Goal: Task Accomplishment & Management: Use online tool/utility

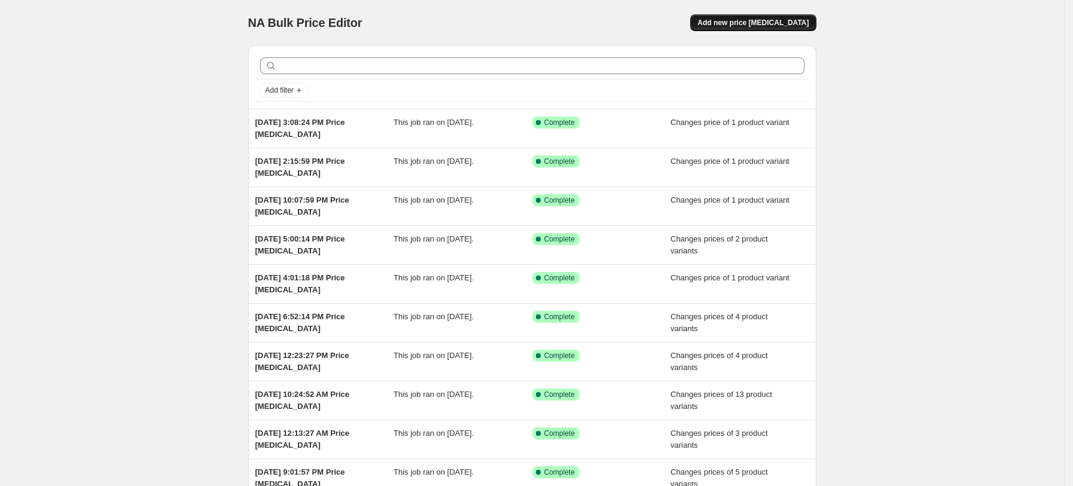
click at [777, 25] on span "Add new price [MEDICAL_DATA]" at bounding box center [752, 23] width 111 height 10
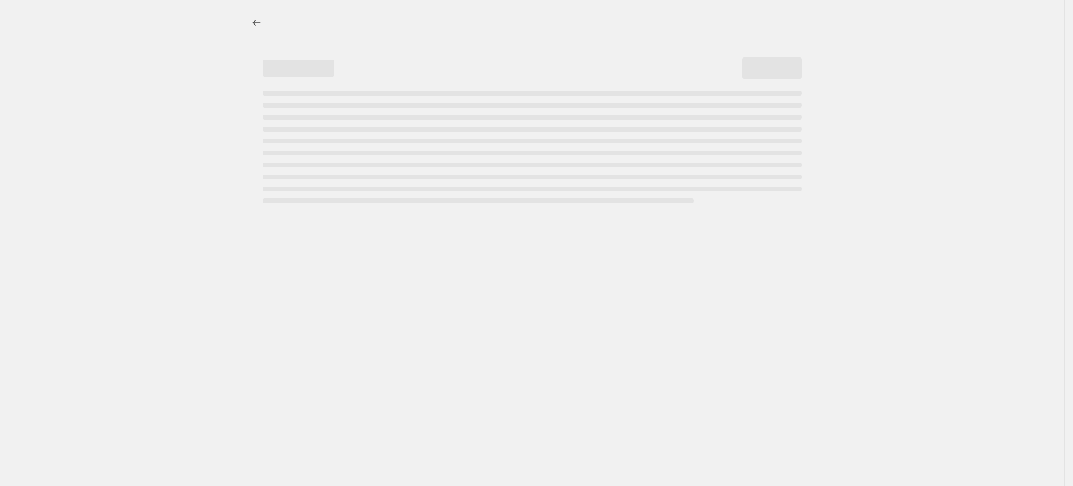
select select "percentage"
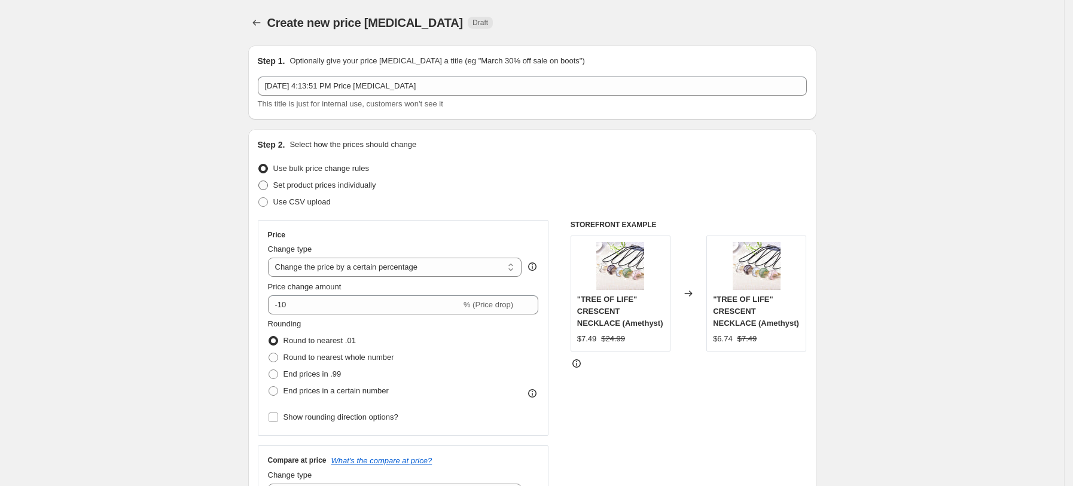
click at [335, 188] on span "Set product prices individually" at bounding box center [324, 185] width 103 height 9
click at [259, 181] on input "Set product prices individually" at bounding box center [258, 181] width 1 height 1
radio input "true"
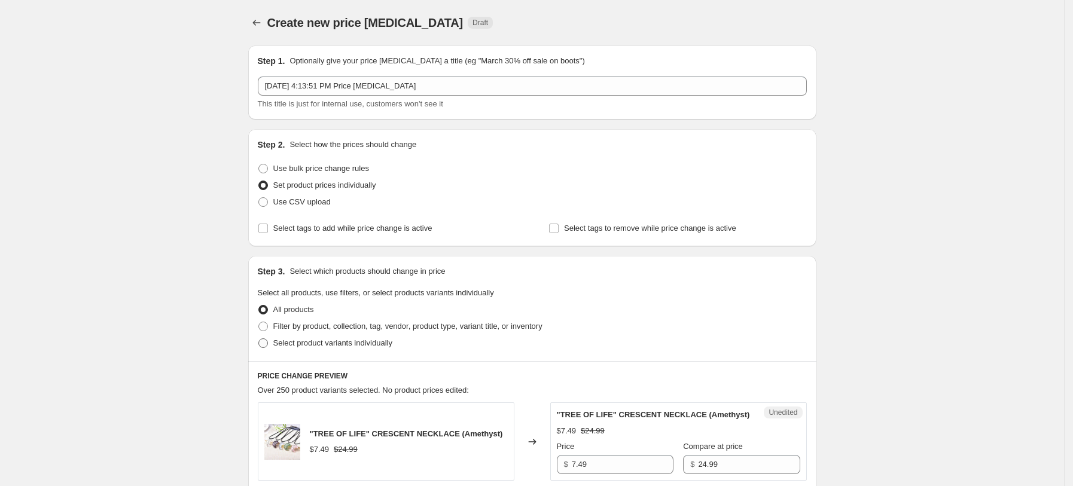
click at [367, 338] on span "Select product variants individually" at bounding box center [332, 343] width 119 height 12
click at [259, 338] on input "Select product variants individually" at bounding box center [258, 338] width 1 height 1
radio input "true"
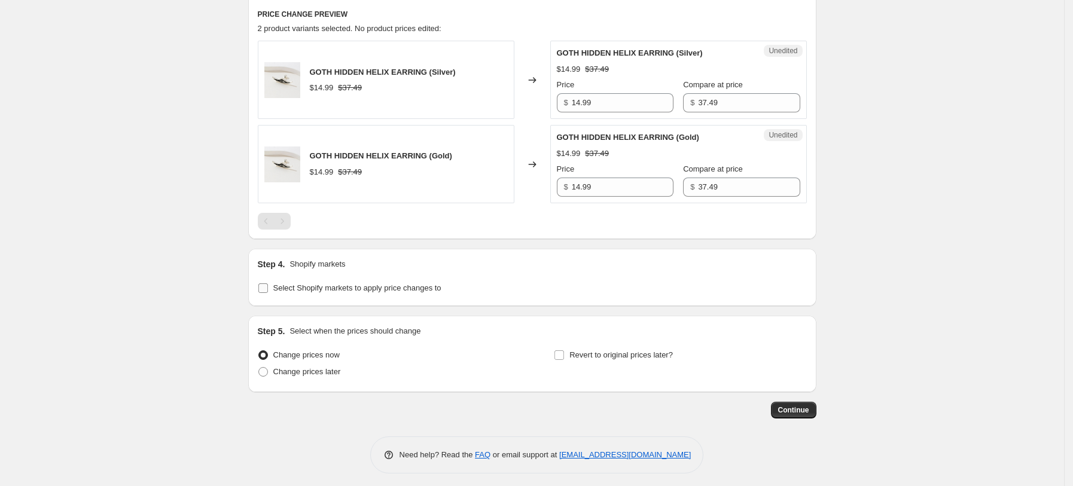
click at [329, 288] on span "Select Shopify markets to apply price changes to" at bounding box center [357, 287] width 168 height 9
click at [268, 288] on input "Select Shopify markets to apply price changes to" at bounding box center [263, 288] width 10 height 10
checkbox input "true"
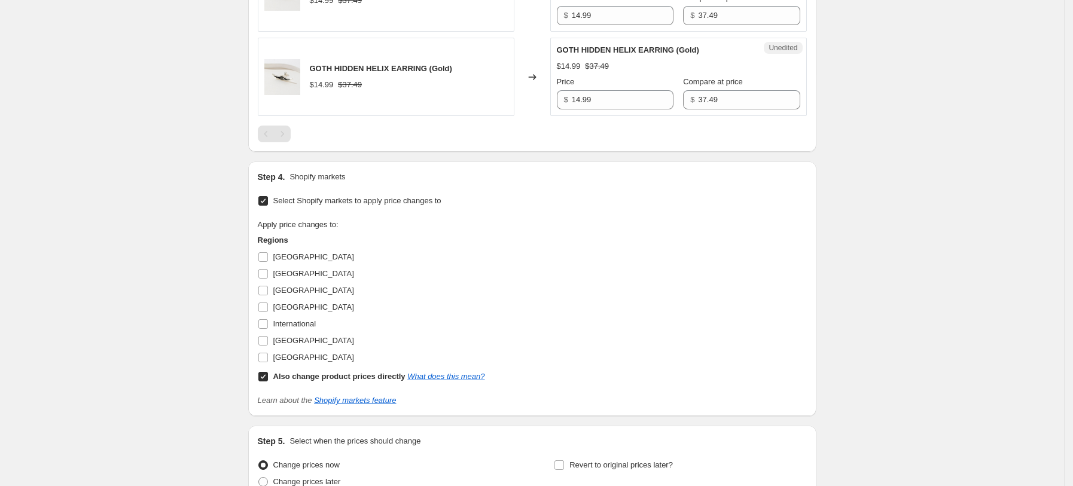
scroll to position [600, 0]
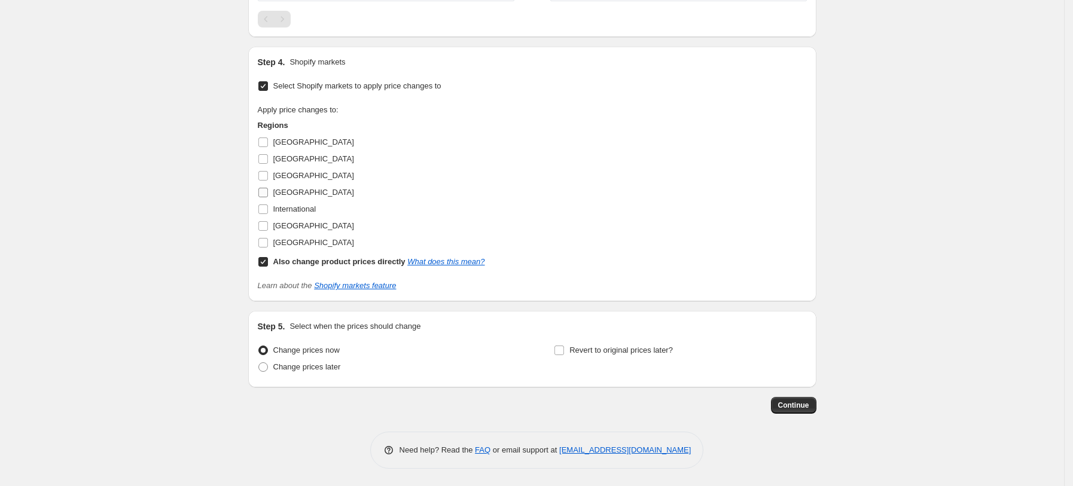
click at [294, 190] on span "[GEOGRAPHIC_DATA]" at bounding box center [313, 192] width 81 height 9
click at [268, 190] on input "[GEOGRAPHIC_DATA]" at bounding box center [263, 193] width 10 height 10
checkbox input "true"
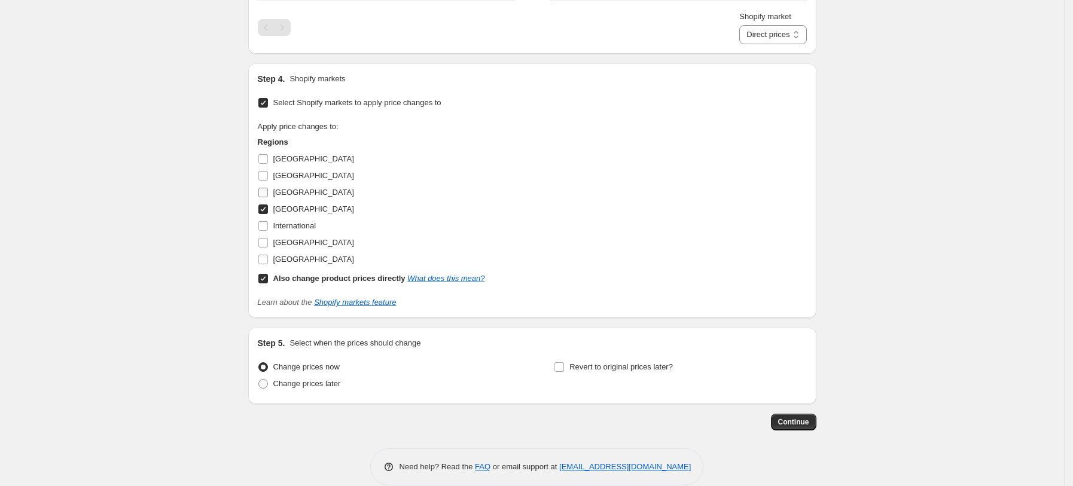
click at [289, 188] on span "[GEOGRAPHIC_DATA]" at bounding box center [313, 192] width 81 height 9
click at [268, 188] on input "[GEOGRAPHIC_DATA]" at bounding box center [263, 193] width 10 height 10
checkbox input "true"
click at [294, 243] on span "[GEOGRAPHIC_DATA]" at bounding box center [313, 242] width 81 height 9
click at [268, 243] on input "[GEOGRAPHIC_DATA]" at bounding box center [263, 243] width 10 height 10
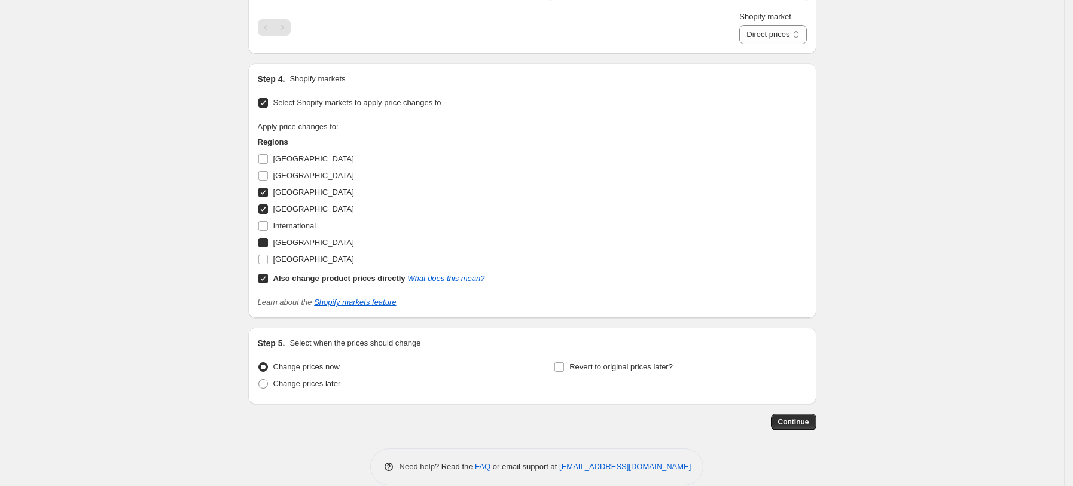
checkbox input "true"
click at [294, 252] on label "[GEOGRAPHIC_DATA]" at bounding box center [306, 259] width 96 height 17
click at [268, 255] on input "[GEOGRAPHIC_DATA]" at bounding box center [263, 260] width 10 height 10
checkbox input "true"
click at [300, 274] on b "Also change product prices directly" at bounding box center [339, 278] width 132 height 9
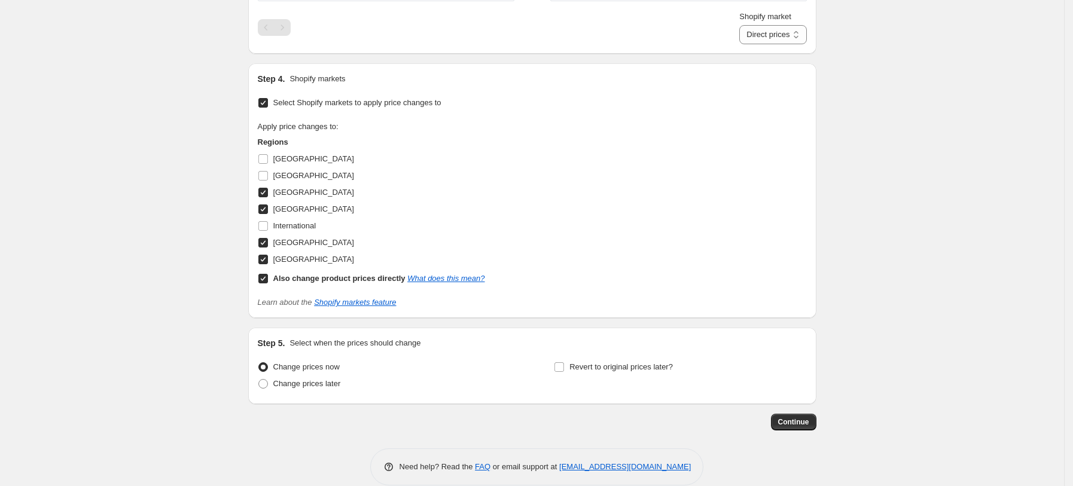
click at [268, 274] on input "Also change product prices directly What does this mean?" at bounding box center [263, 279] width 10 height 10
checkbox input "false"
select select "34367439004"
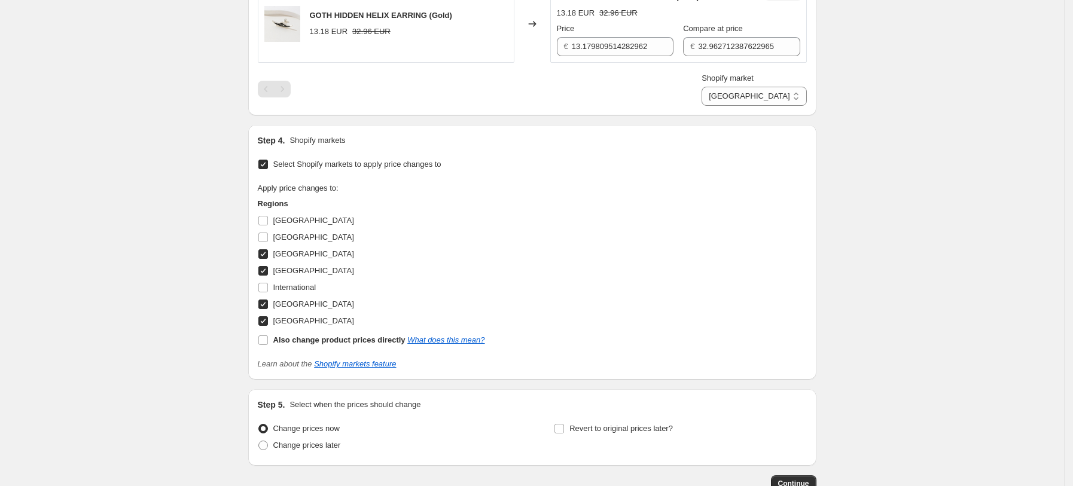
scroll to position [521, 0]
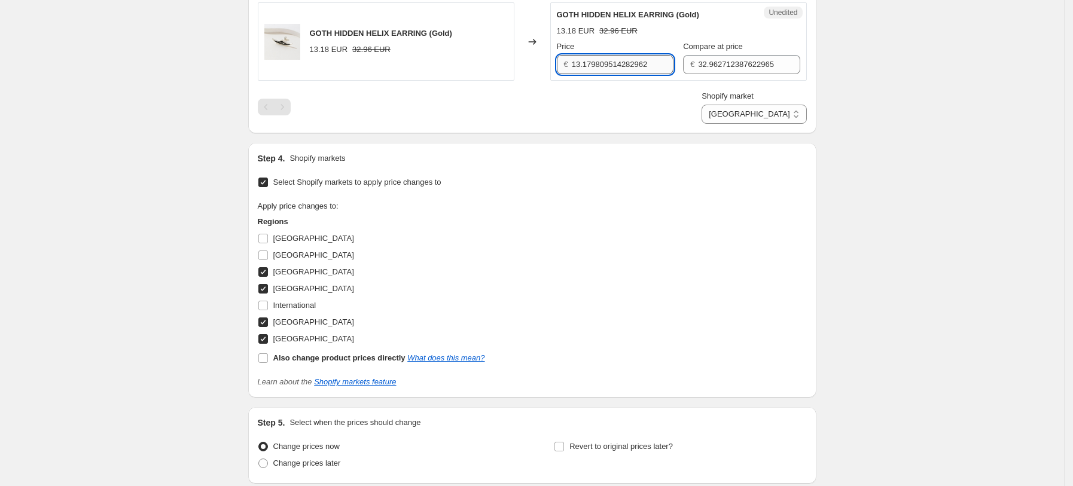
click at [638, 66] on input "13.179809514282962" at bounding box center [623, 64] width 102 height 19
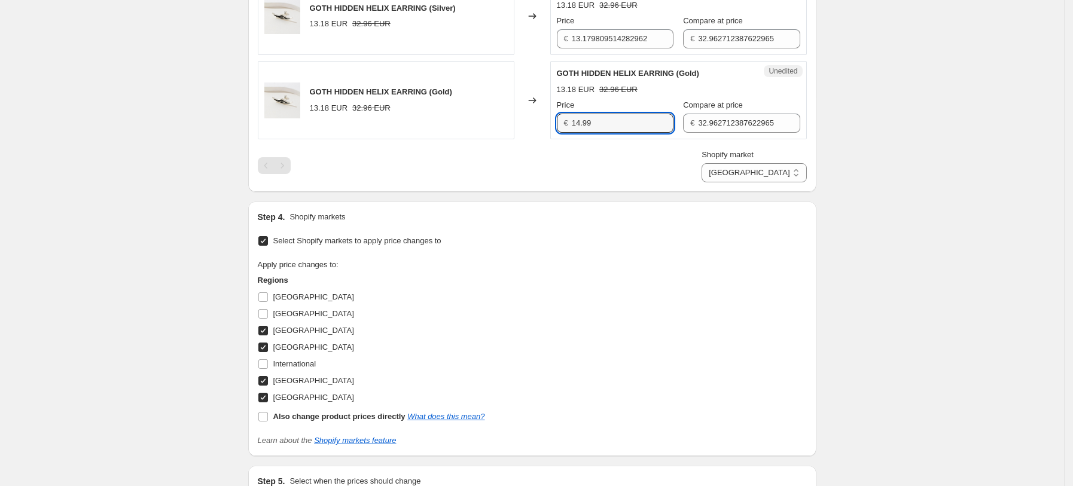
scroll to position [361, 0]
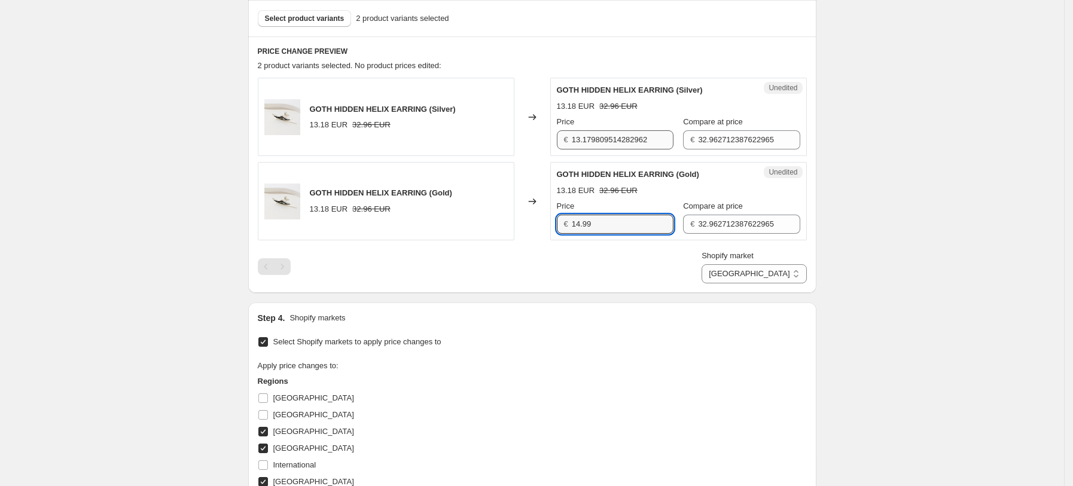
type input "14.99"
click at [604, 132] on input "13.179809514282962" at bounding box center [623, 139] width 102 height 19
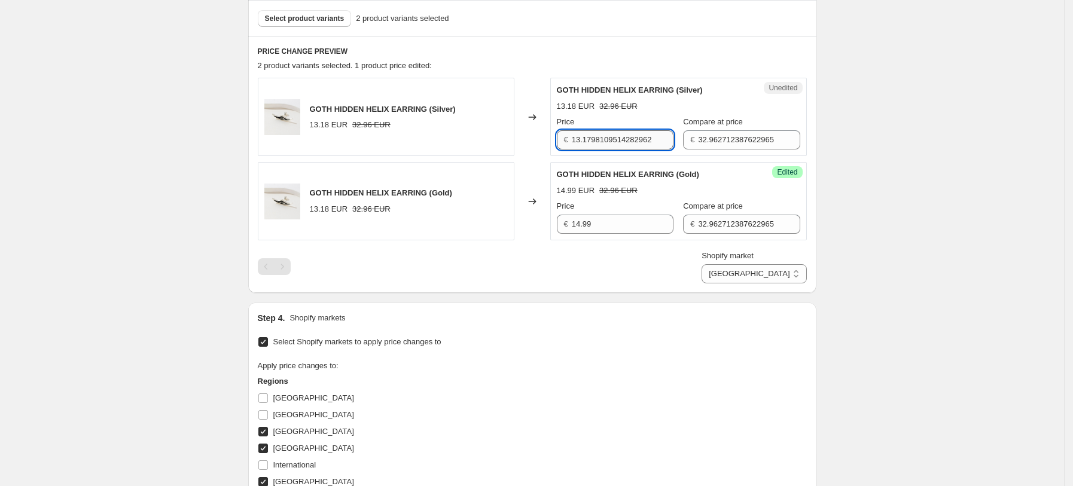
click at [604, 135] on input "13.1798109514282962" at bounding box center [623, 139] width 102 height 19
type input "14.99"
click at [732, 137] on input "32.962712387622965" at bounding box center [749, 139] width 102 height 19
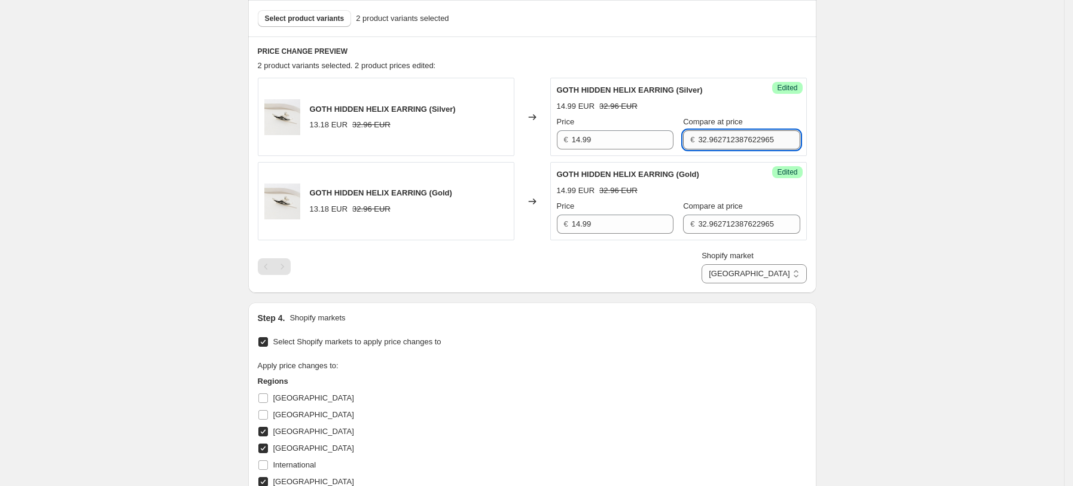
click at [732, 137] on input "32.962712387622965" at bounding box center [749, 139] width 102 height 19
type input "37.49"
click at [731, 229] on input "32.962712387622965" at bounding box center [749, 224] width 102 height 19
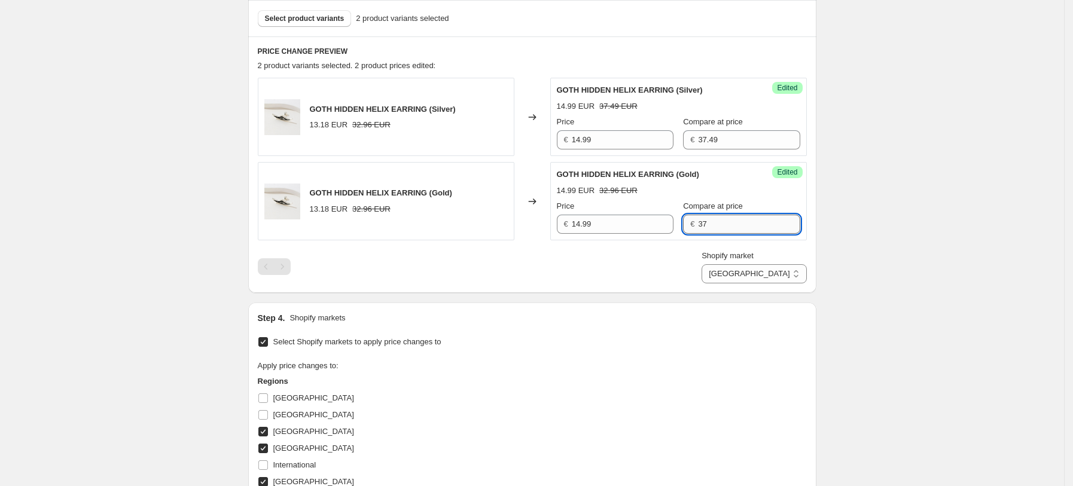
type input "37.49"
click at [772, 276] on select "[GEOGRAPHIC_DATA] [GEOGRAPHIC_DATA] [GEOGRAPHIC_DATA] [GEOGRAPHIC_DATA]" at bounding box center [753, 273] width 105 height 19
select select "34367406236"
click at [755, 283] on select "[GEOGRAPHIC_DATA] [GEOGRAPHIC_DATA] [GEOGRAPHIC_DATA] [GEOGRAPHIC_DATA]" at bounding box center [753, 273] width 105 height 19
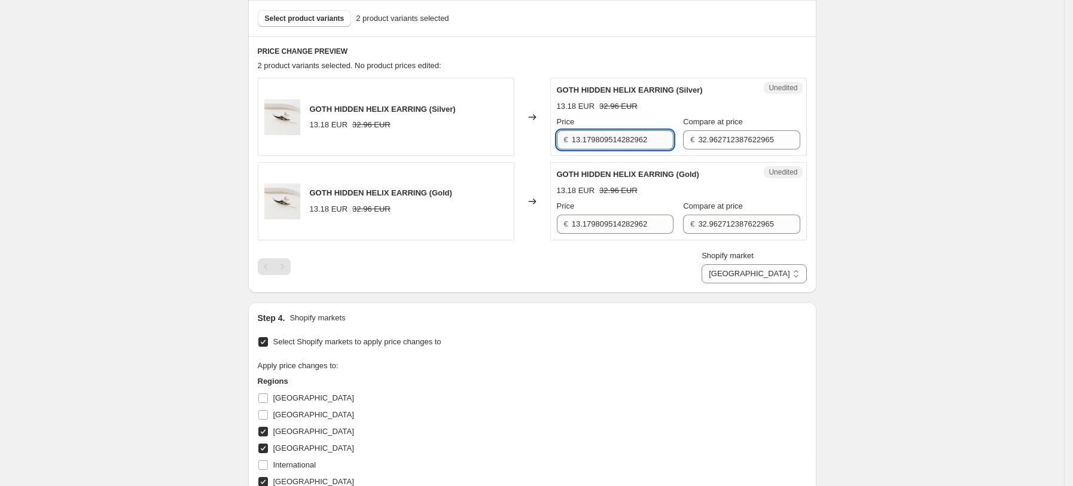
click at [581, 136] on input "13.179809514282962" at bounding box center [623, 139] width 102 height 19
type input "14.99"
click at [647, 225] on input "13.179809514282962" at bounding box center [623, 224] width 102 height 19
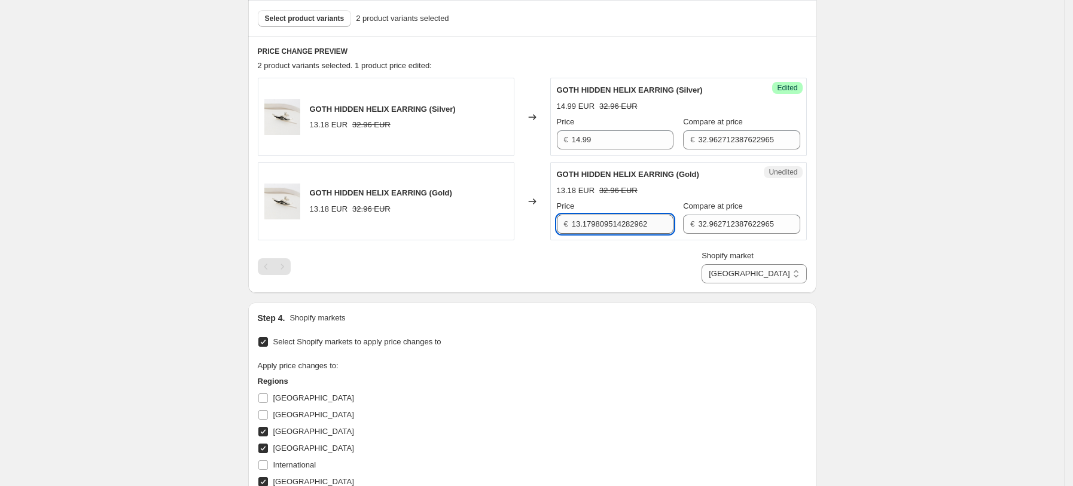
click at [647, 225] on input "13.179809514282962" at bounding box center [623, 224] width 102 height 19
type input "14.99"
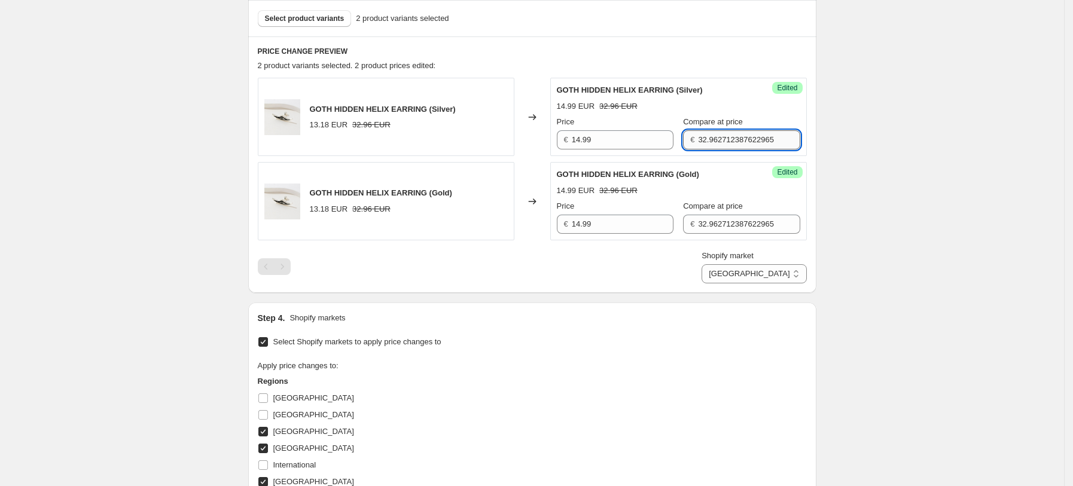
click at [704, 130] on input "32.962712387622965" at bounding box center [749, 139] width 102 height 19
type input "37.49"
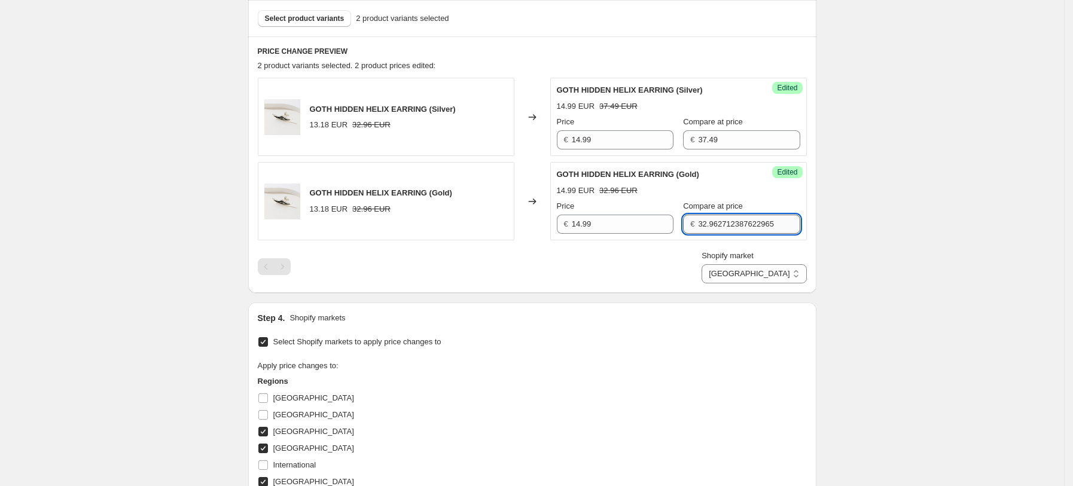
click at [753, 225] on input "32.962712387622965" at bounding box center [749, 224] width 102 height 19
type input "37.49"
click at [769, 277] on select "[GEOGRAPHIC_DATA] [GEOGRAPHIC_DATA] [GEOGRAPHIC_DATA] [GEOGRAPHIC_DATA]" at bounding box center [753, 273] width 105 height 19
select select "34367209628"
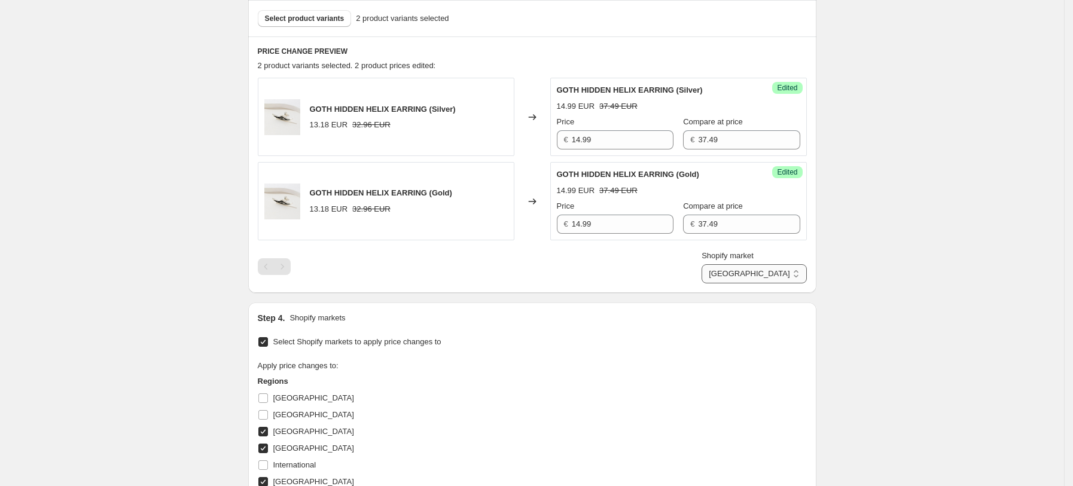
click at [730, 283] on select "[GEOGRAPHIC_DATA] [GEOGRAPHIC_DATA] [GEOGRAPHIC_DATA] [GEOGRAPHIC_DATA]" at bounding box center [753, 273] width 105 height 19
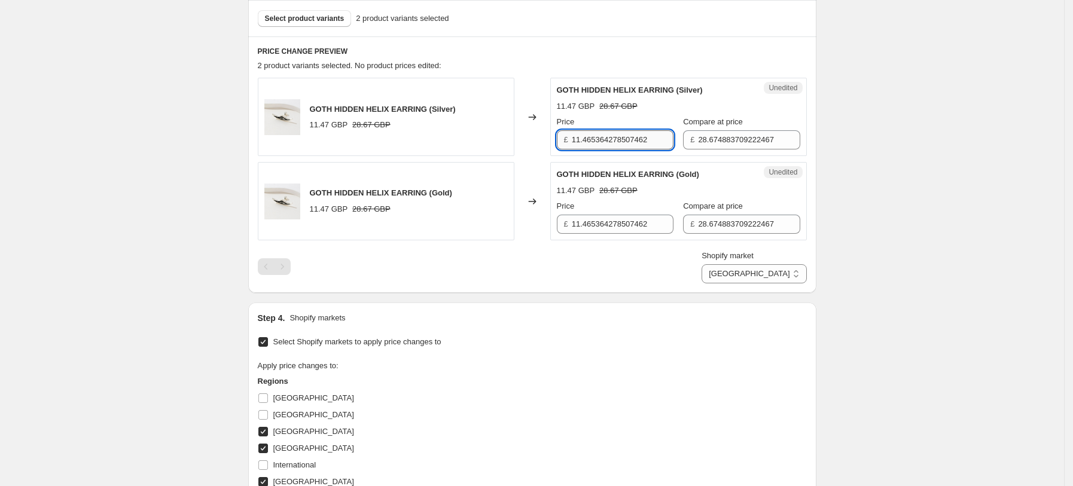
click at [631, 130] on input "11.465364278507462" at bounding box center [623, 139] width 102 height 19
type input "14.99"
click at [664, 216] on input "11.465364278507462" at bounding box center [623, 224] width 102 height 19
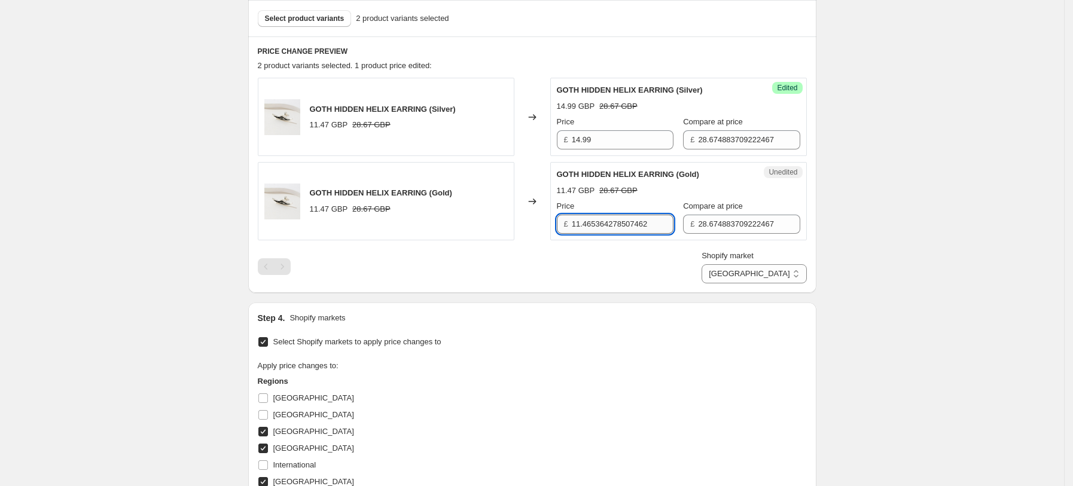
click at [664, 216] on input "11.465364278507462" at bounding box center [623, 224] width 102 height 19
type input "14.99"
click at [749, 228] on input "28.674883709222467" at bounding box center [749, 224] width 102 height 19
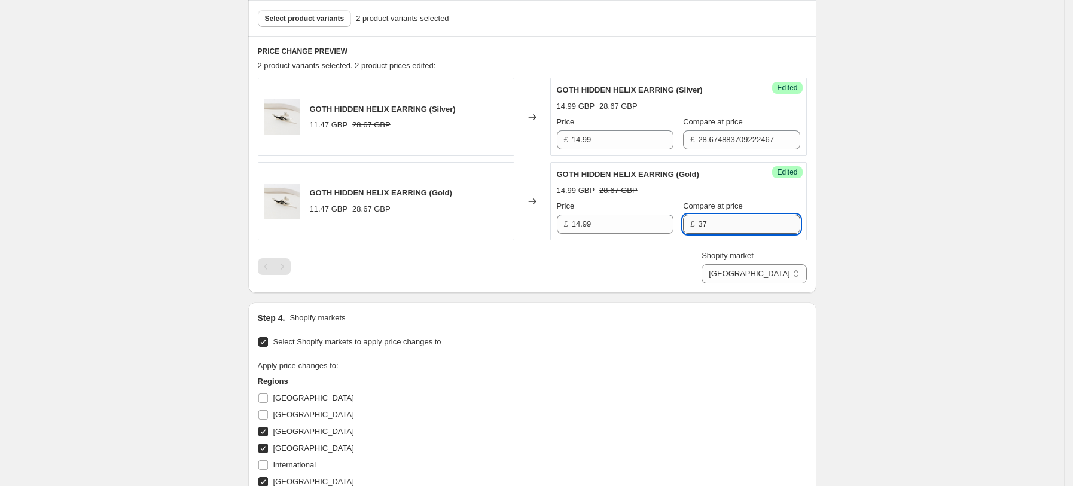
type input "37.49"
click at [735, 139] on input "28.674883709222467" at bounding box center [749, 139] width 102 height 19
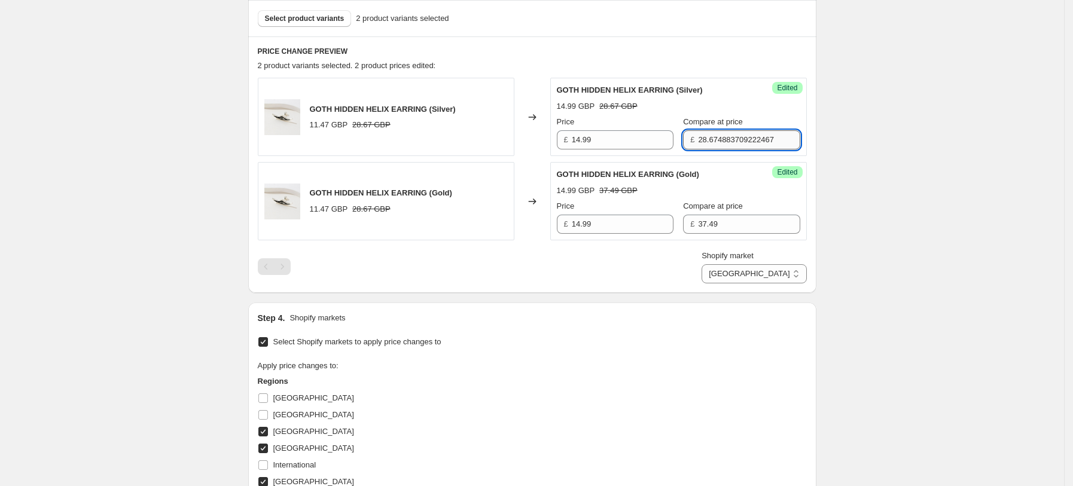
click at [735, 139] on input "28.674883709222467" at bounding box center [749, 139] width 102 height 19
type input "37.49"
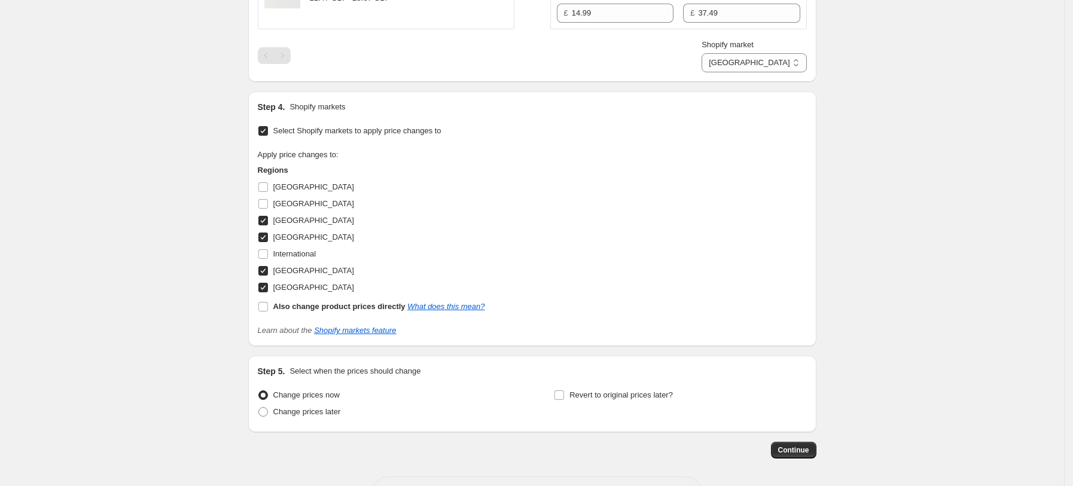
scroll to position [618, 0]
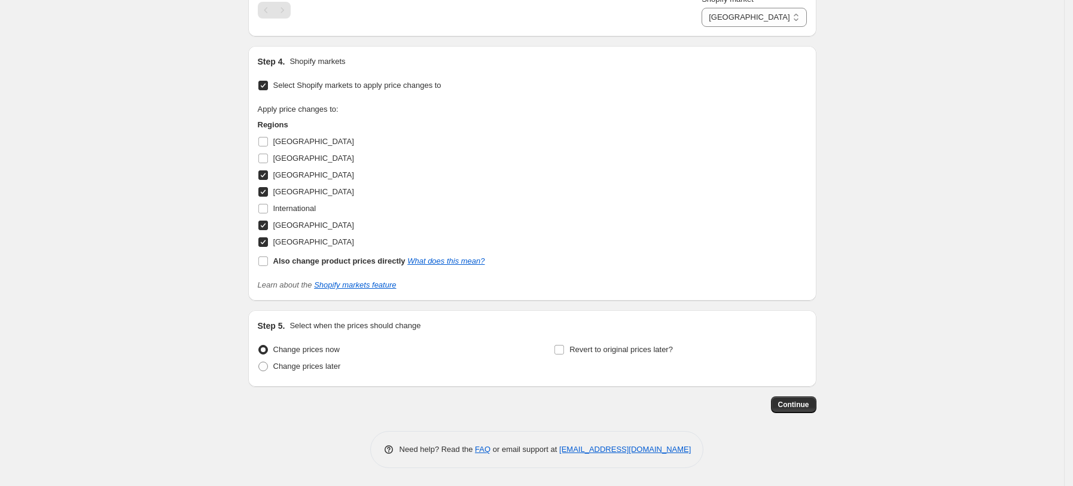
click at [802, 409] on span "Continue" at bounding box center [793, 405] width 31 height 10
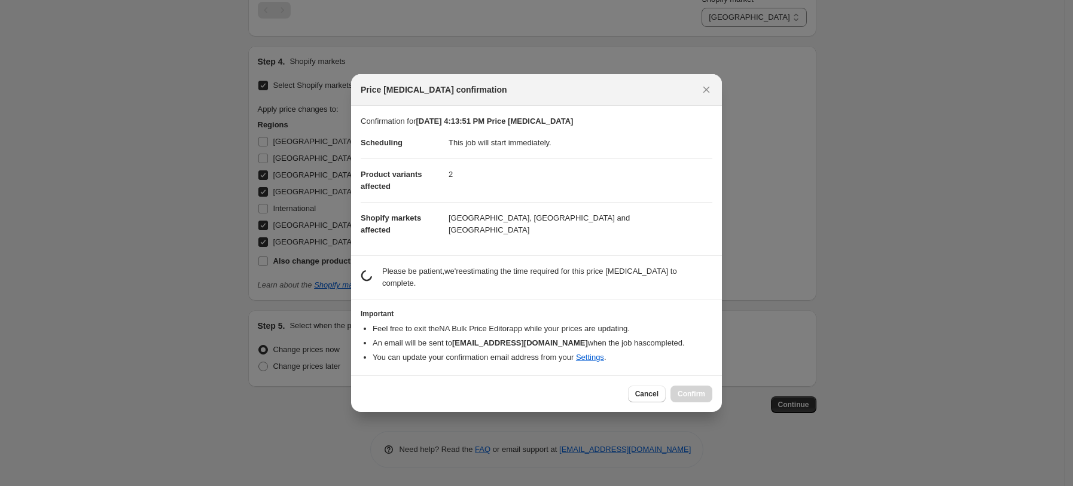
click at [699, 389] on div "Cancel Confirm" at bounding box center [670, 394] width 84 height 17
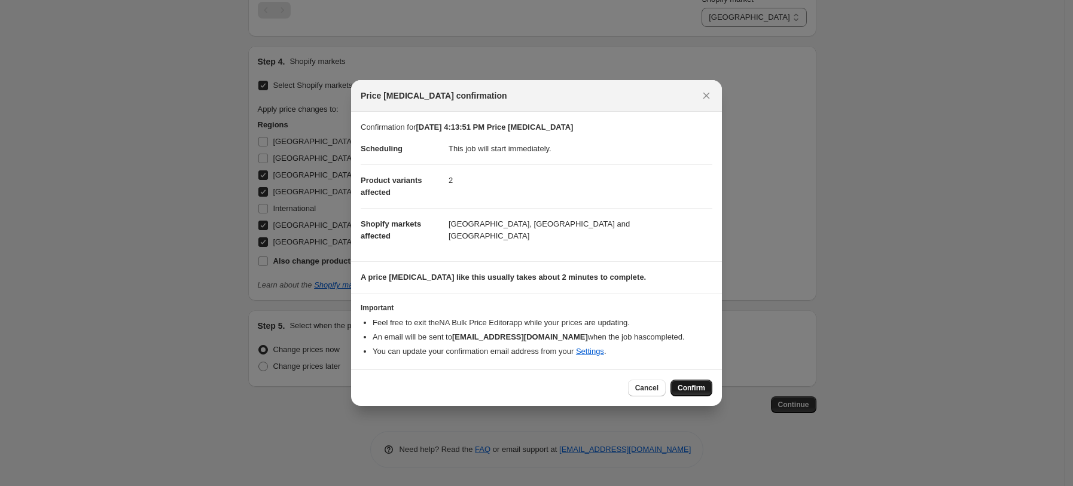
click at [699, 392] on span "Confirm" at bounding box center [691, 388] width 28 height 10
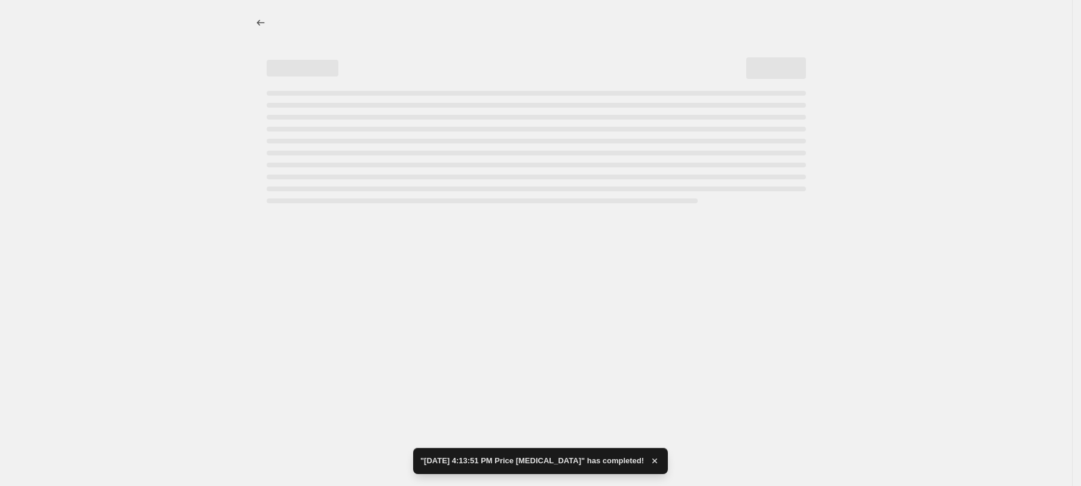
select select "34367209628"
